Goal: Task Accomplishment & Management: Complete application form

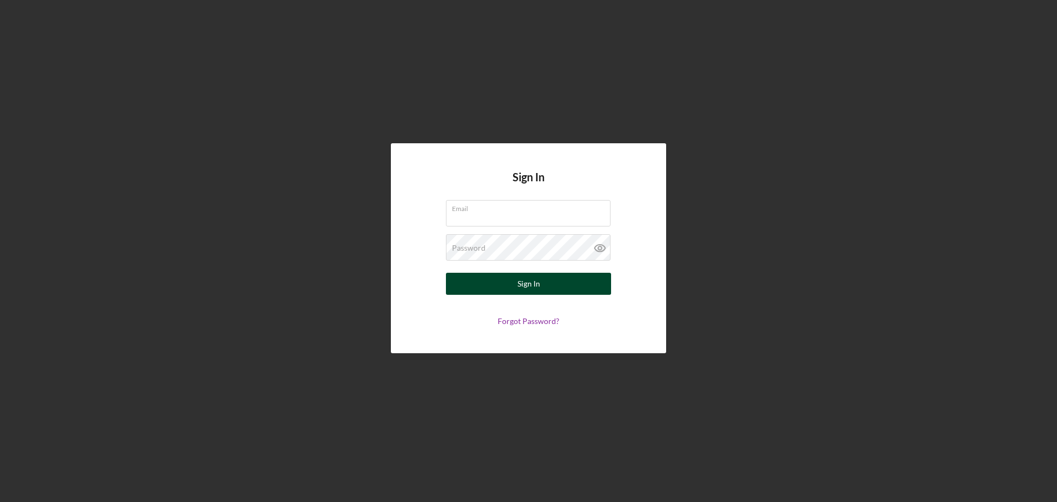
type input "[EMAIL_ADDRESS][DOMAIN_NAME]"
click at [524, 284] on div "Sign In" at bounding box center [529, 284] width 23 height 22
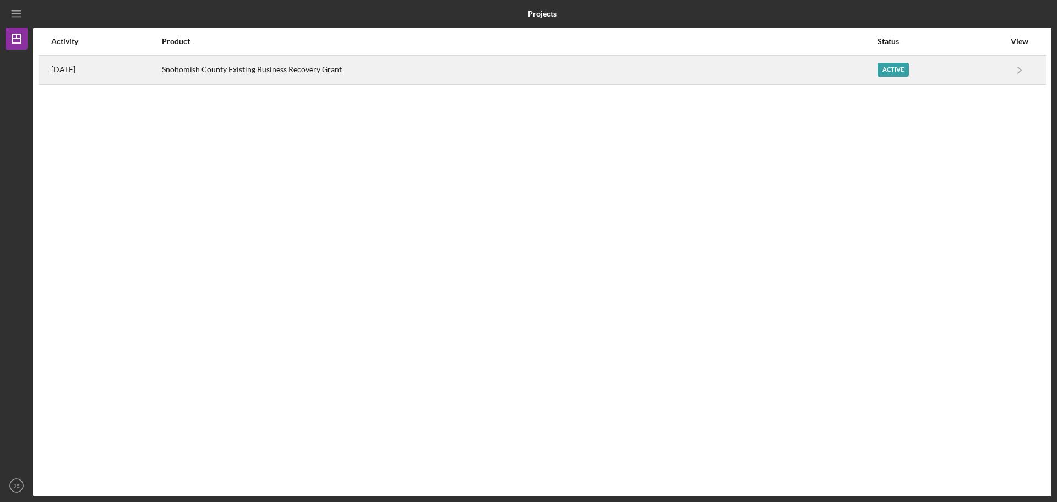
click at [337, 73] on div "Snohomish County Existing Business Recovery Grant" at bounding box center [519, 70] width 715 height 28
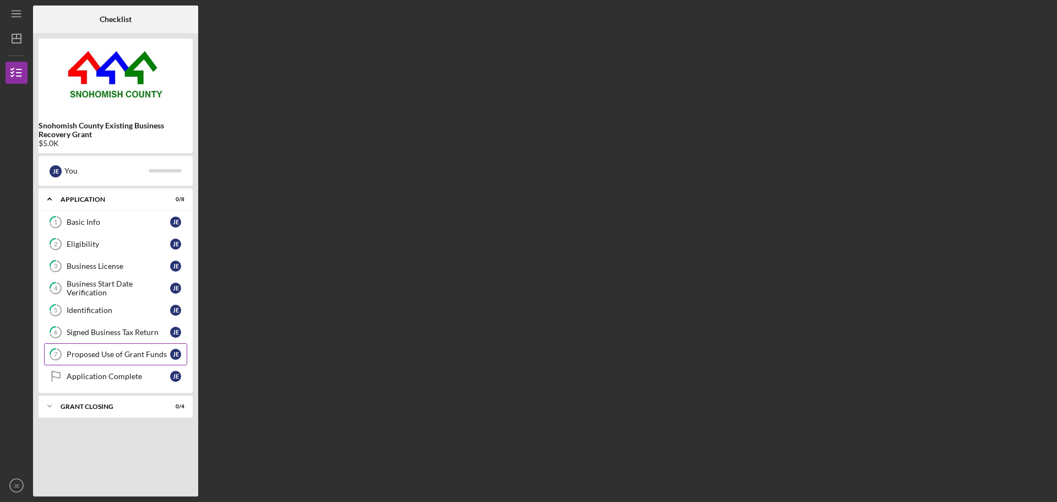
click at [91, 354] on div "Proposed Use of Grant Funds" at bounding box center [119, 354] width 104 height 9
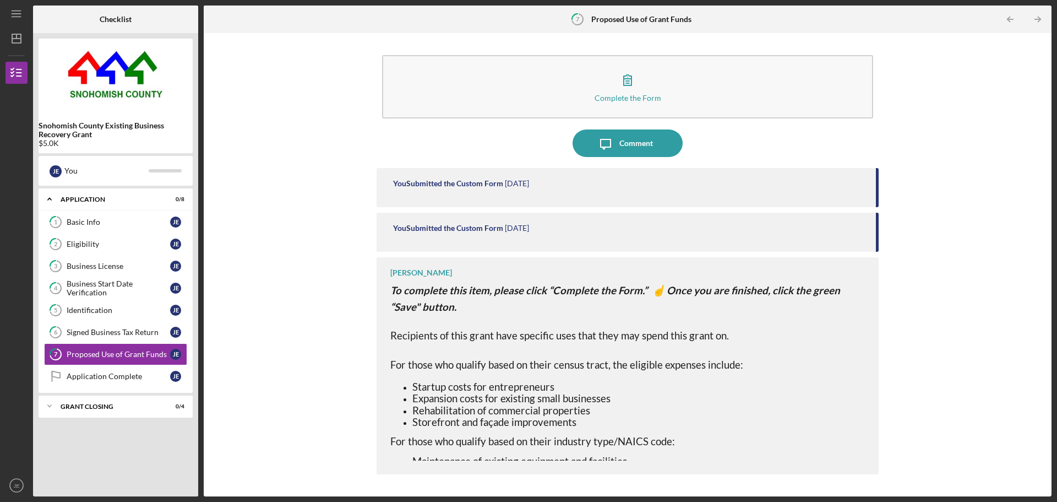
click at [961, 254] on div "Complete the Form Form Icon/Message Comment You Submitted the Custom Form [DATE…" at bounding box center [627, 265] width 837 height 452
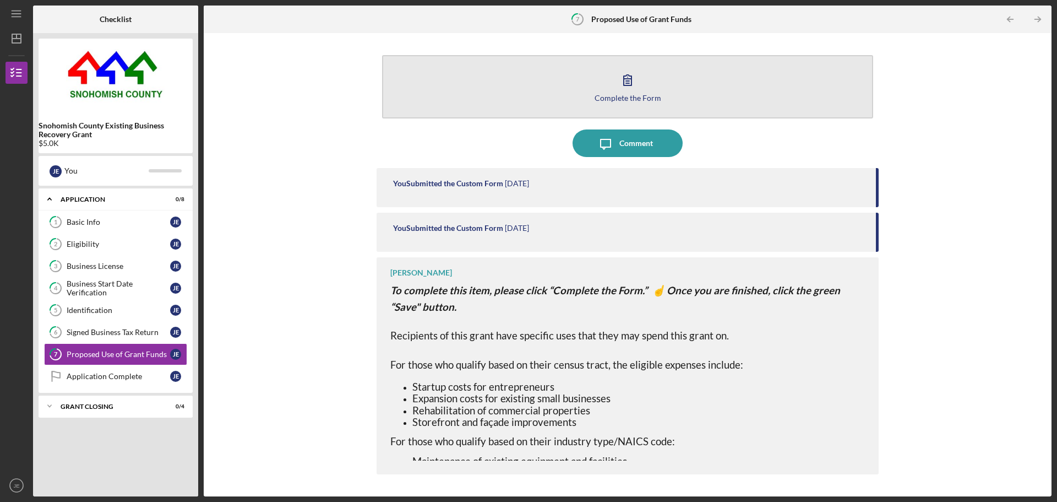
click at [629, 85] on icon "button" at bounding box center [628, 80] width 28 height 28
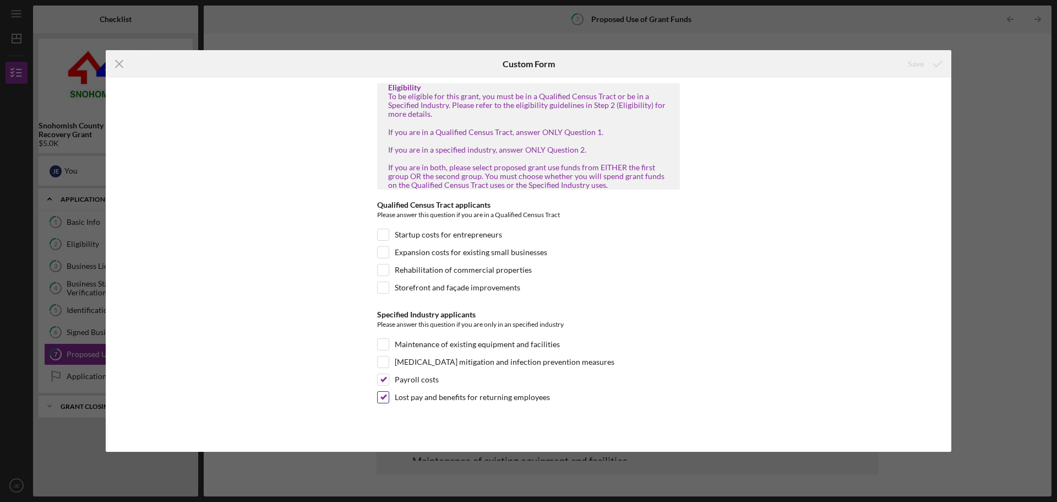
click at [515, 397] on label "Lost pay and benefits for returning employees" at bounding box center [472, 396] width 155 height 11
click at [389, 397] on input "Lost pay and benefits for returning employees" at bounding box center [383, 396] width 11 height 11
checkbox input "false"
click at [932, 66] on icon "submit" at bounding box center [938, 64] width 28 height 28
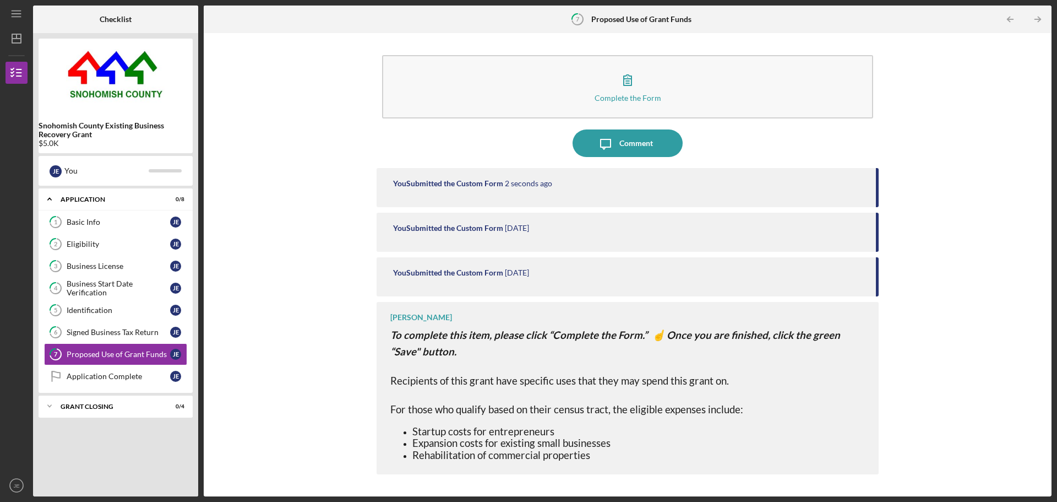
click at [578, 399] on p at bounding box center [628, 395] width 477 height 12
click at [1037, 19] on icon "Icon/Table Pagination Arrow" at bounding box center [1037, 19] width 25 height 25
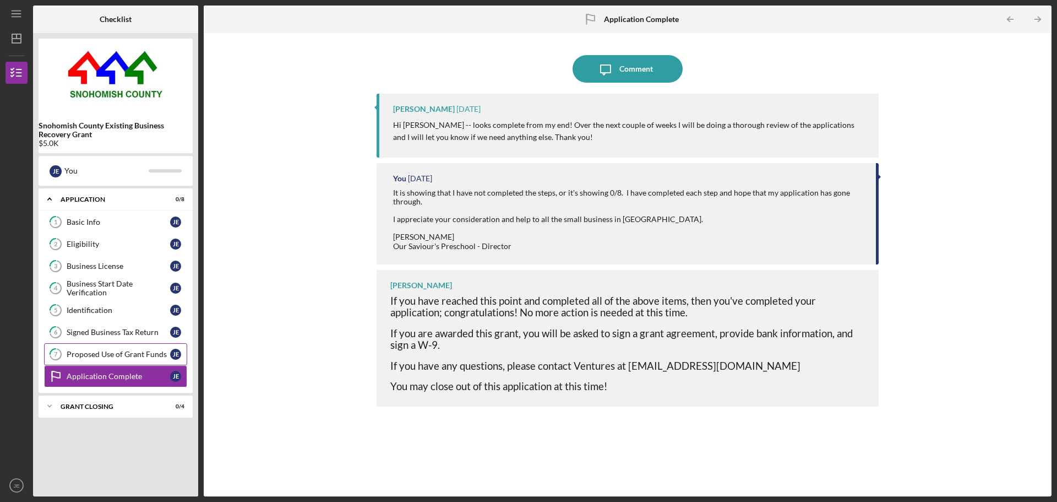
click at [140, 352] on div "Proposed Use of Grant Funds" at bounding box center [119, 354] width 104 height 9
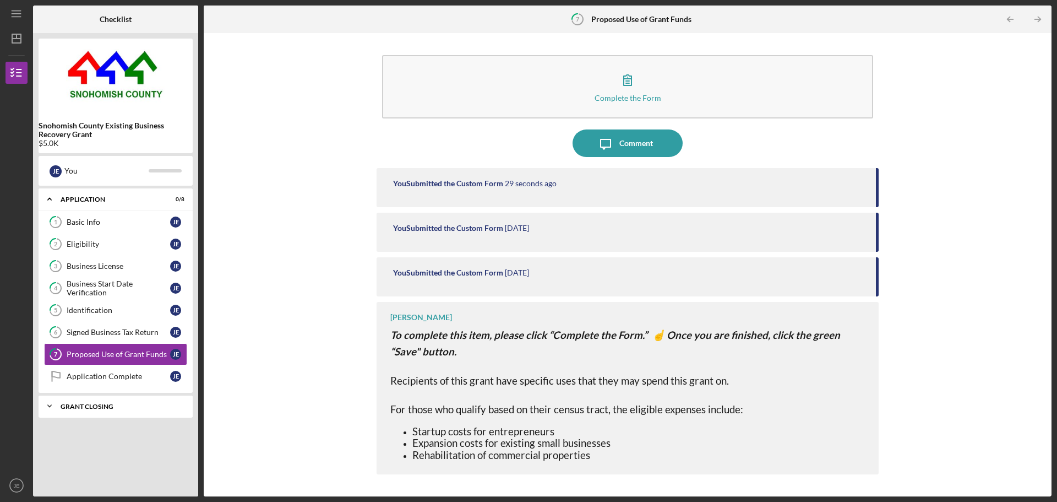
click at [66, 407] on div "Grant Closing" at bounding box center [120, 406] width 118 height 7
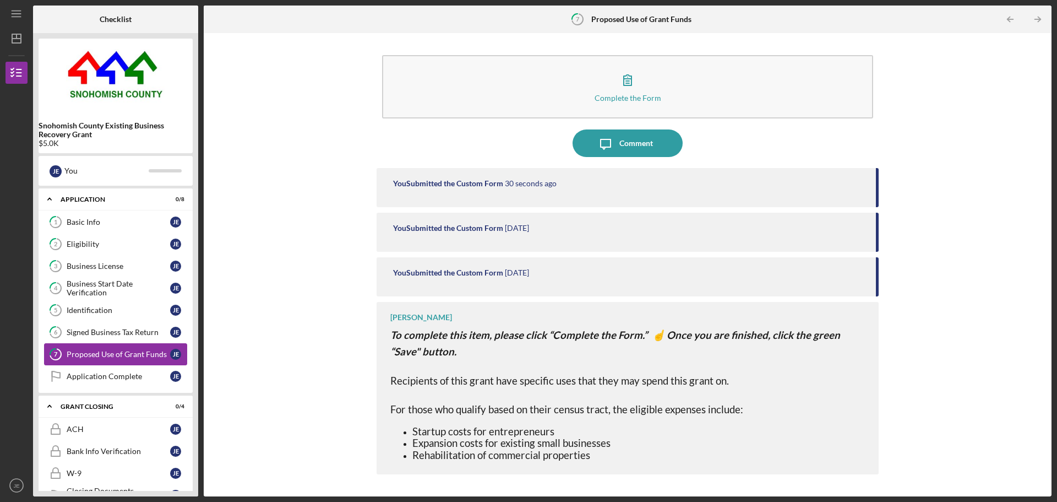
scroll to position [26, 0]
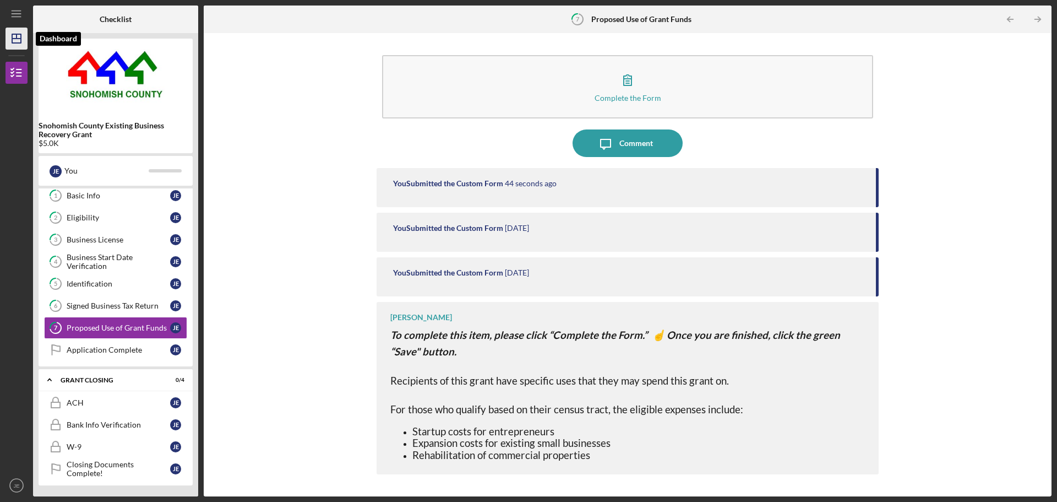
click at [9, 33] on icon "Icon/Dashboard" at bounding box center [17, 39] width 28 height 28
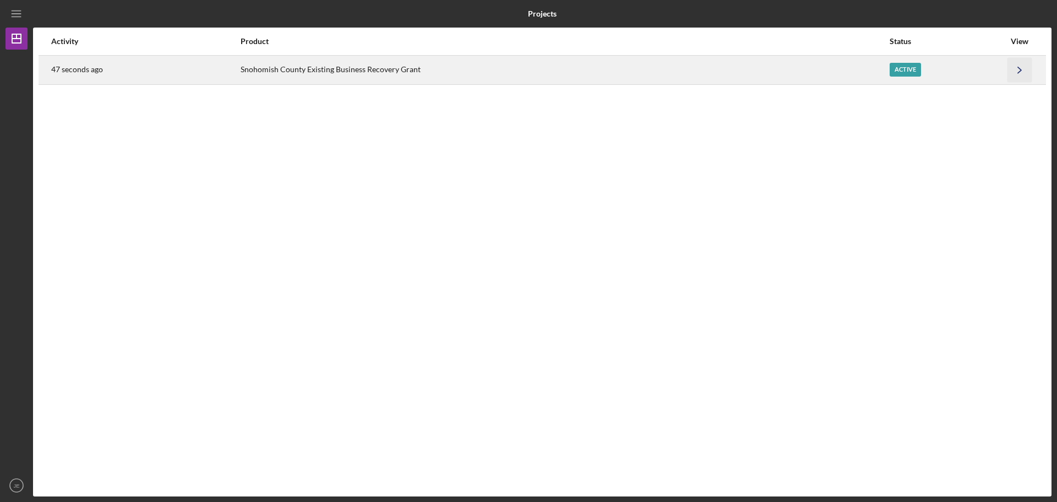
click at [1021, 67] on icon "Icon/Navigate" at bounding box center [1020, 69] width 25 height 25
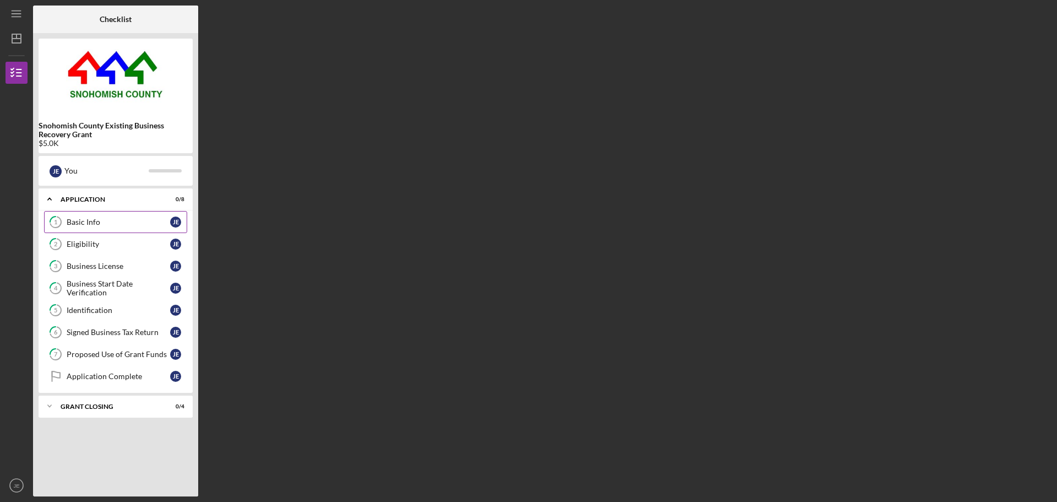
click at [108, 217] on div "Basic Info" at bounding box center [119, 221] width 104 height 9
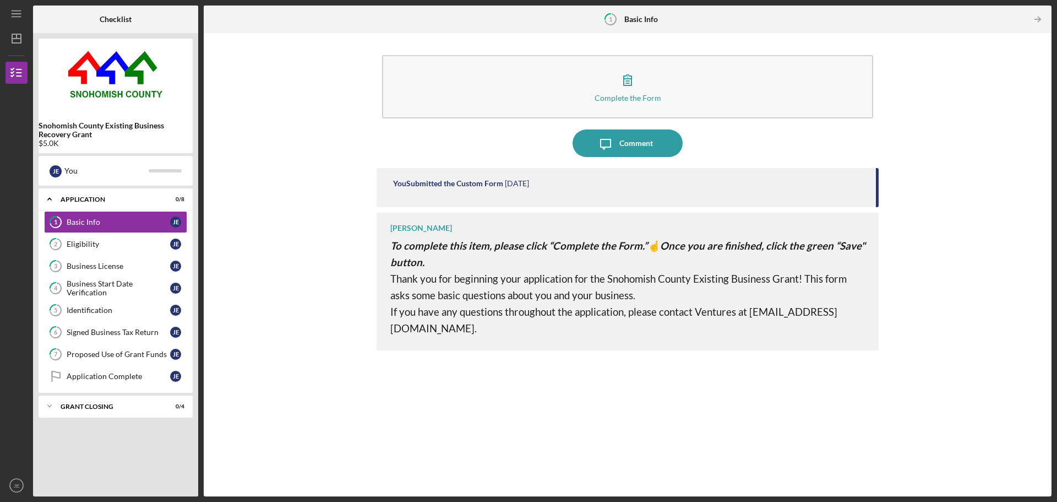
click at [529, 185] on time "[DATE]" at bounding box center [517, 183] width 24 height 9
click at [129, 362] on link "7 Proposed Use of Grant Funds [PERSON_NAME]" at bounding box center [115, 354] width 143 height 22
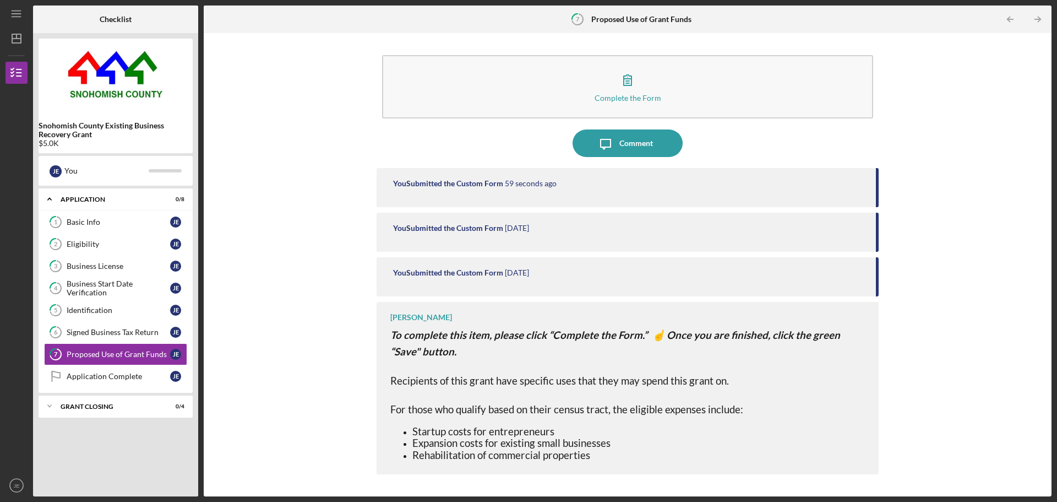
click at [373, 257] on div "Complete the Form Form Icon/Message Comment You Submitted the Custom Form 59 se…" at bounding box center [627, 265] width 837 height 452
click at [442, 255] on div "You Submitted the Custom Form 1 minute ago You Submitted the Custom Form [DATE]…" at bounding box center [628, 324] width 502 height 312
click at [451, 270] on div "You Submitted the Custom Form" at bounding box center [448, 272] width 110 height 9
click at [458, 239] on div "You Submitted the Custom Form [DATE]" at bounding box center [628, 232] width 502 height 39
click at [463, 344] on p "To complete this item, please click “Complete the Form.” ☝ Once you are finishe…" at bounding box center [628, 343] width 477 height 33
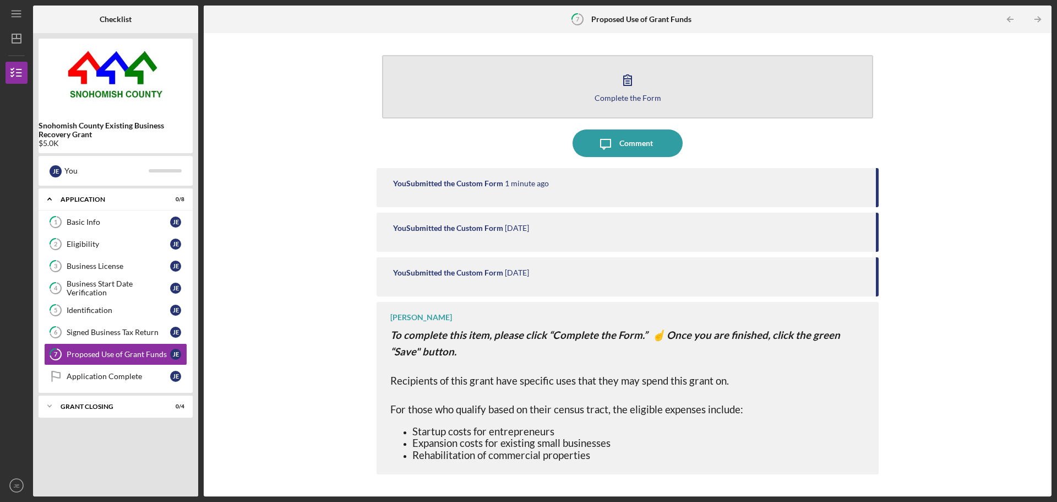
click at [598, 97] on div "Complete the Form" at bounding box center [628, 98] width 67 height 8
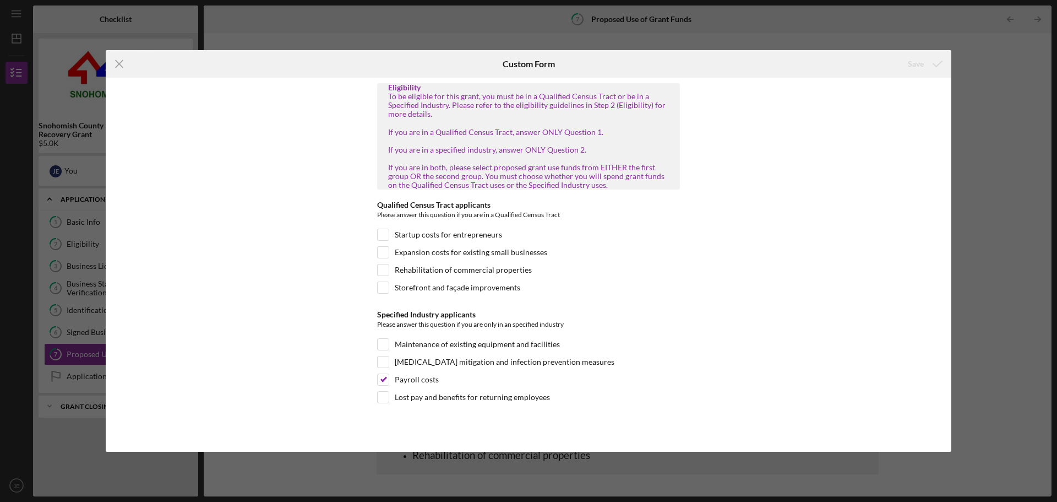
drag, startPoint x: 122, startPoint y: 64, endPoint x: 205, endPoint y: 62, distance: 83.2
click at [122, 64] on icon "Icon/Menu Close" at bounding box center [120, 64] width 28 height 28
